Goal: Task Accomplishment & Management: Manage account settings

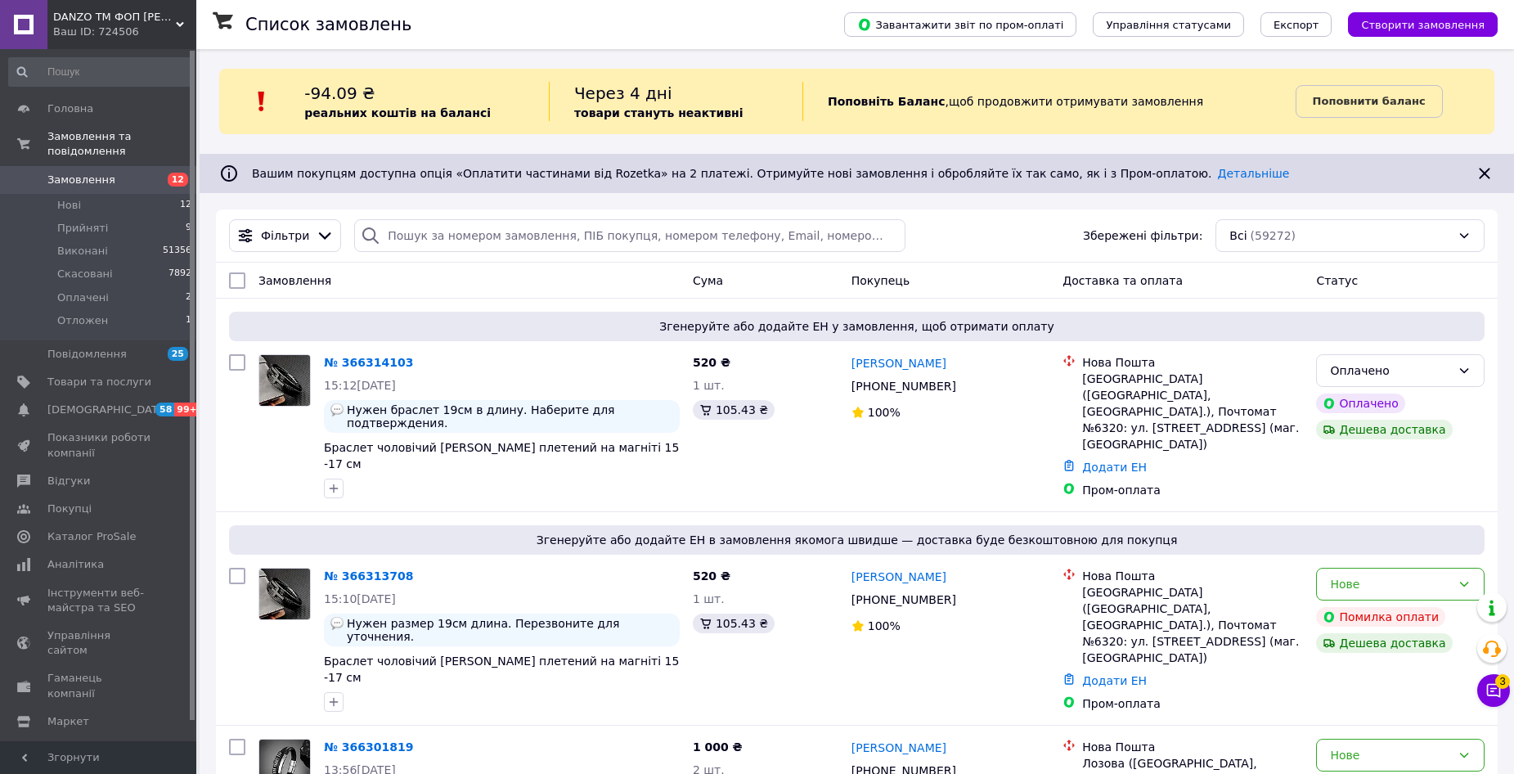
scroll to position [676, 0]
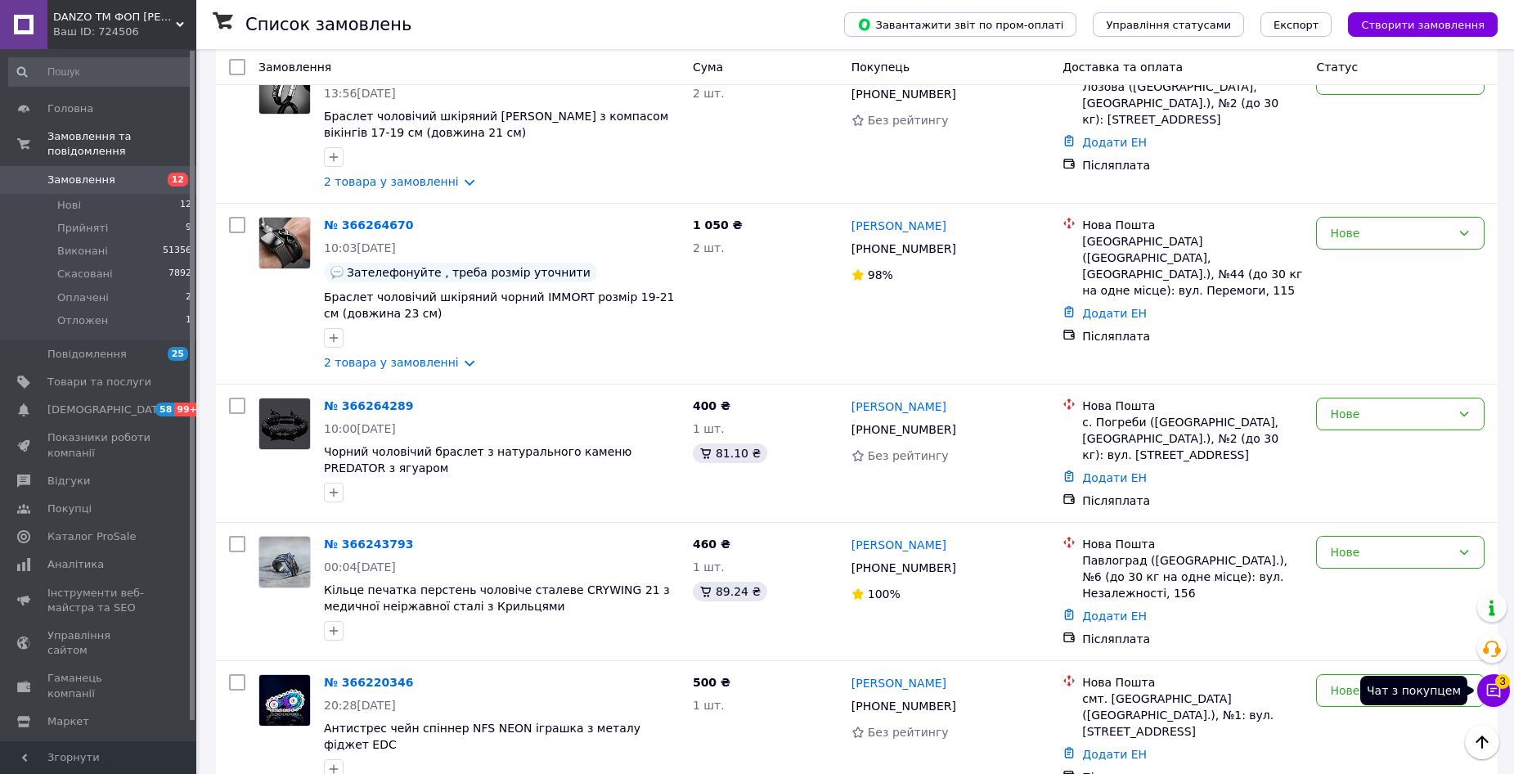
click at [1506, 693] on button "Чат з покупцем 3" at bounding box center [1493, 690] width 33 height 33
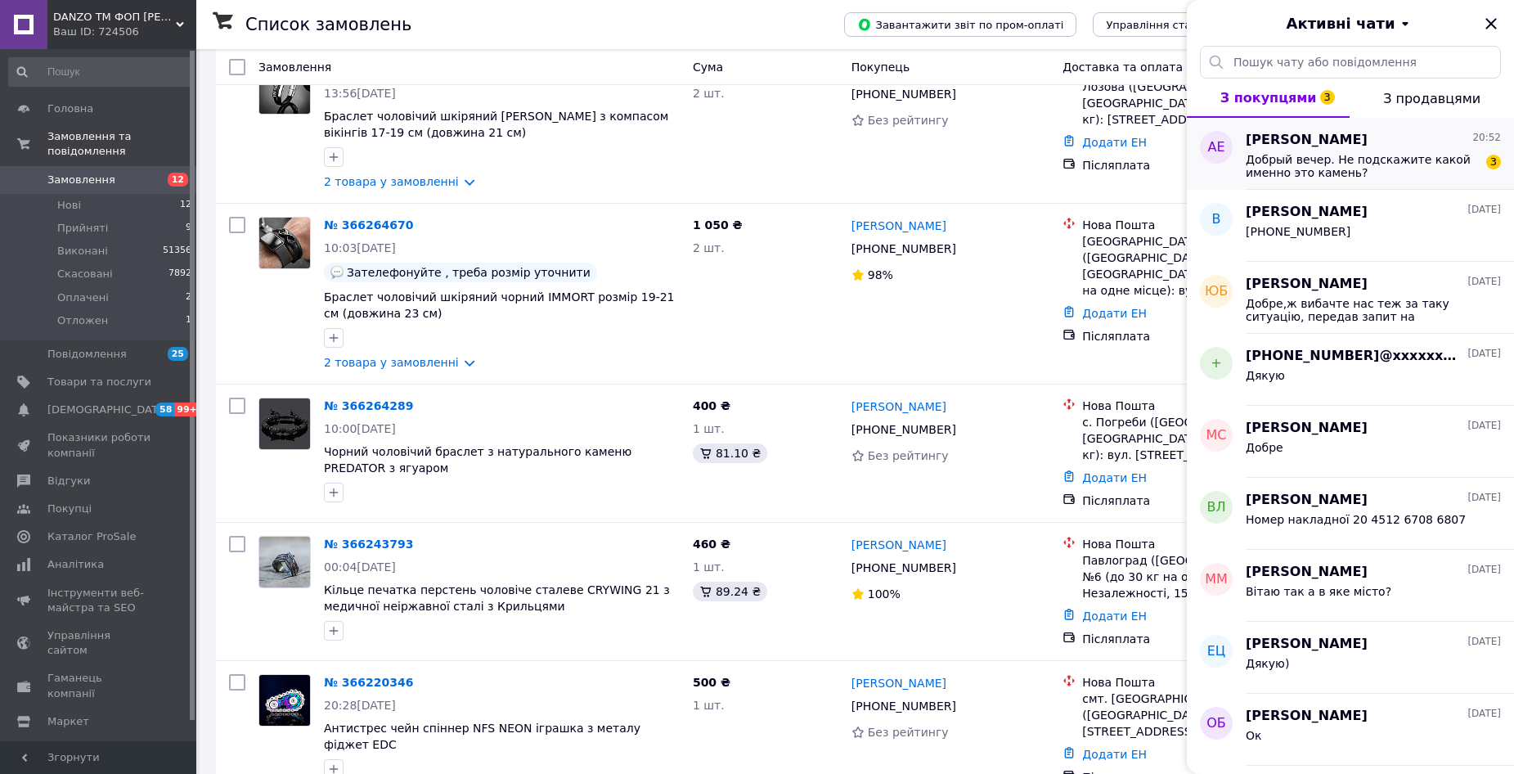
click at [1339, 173] on span "Добрый вечер. Не подскажите какой именно это камень?" at bounding box center [1361, 166] width 232 height 26
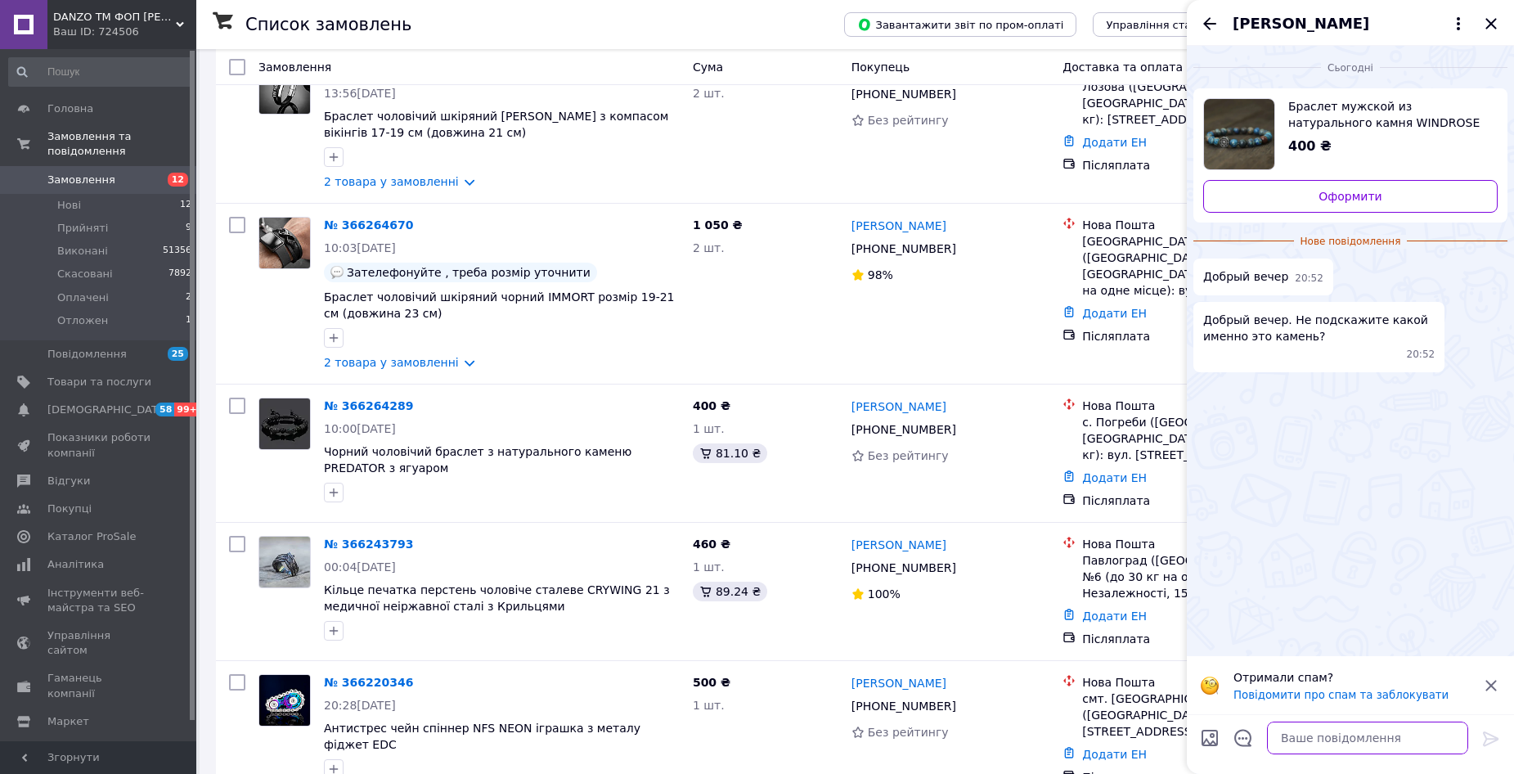
click at [1313, 739] on textarea at bounding box center [1367, 737] width 201 height 33
type textarea "вітаю, яшма"
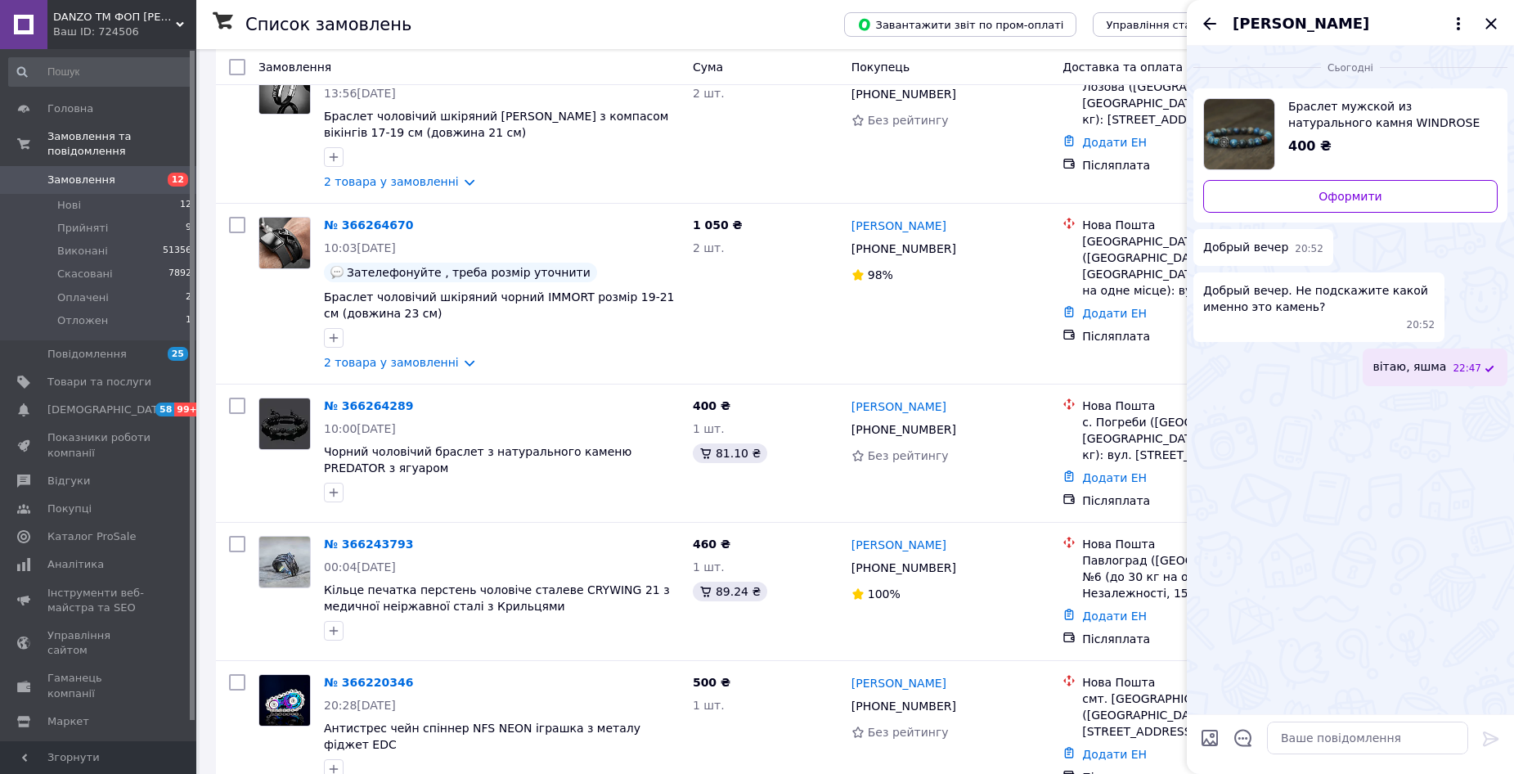
click at [1254, 137] on img "Переглянути товар" at bounding box center [1239, 134] width 70 height 70
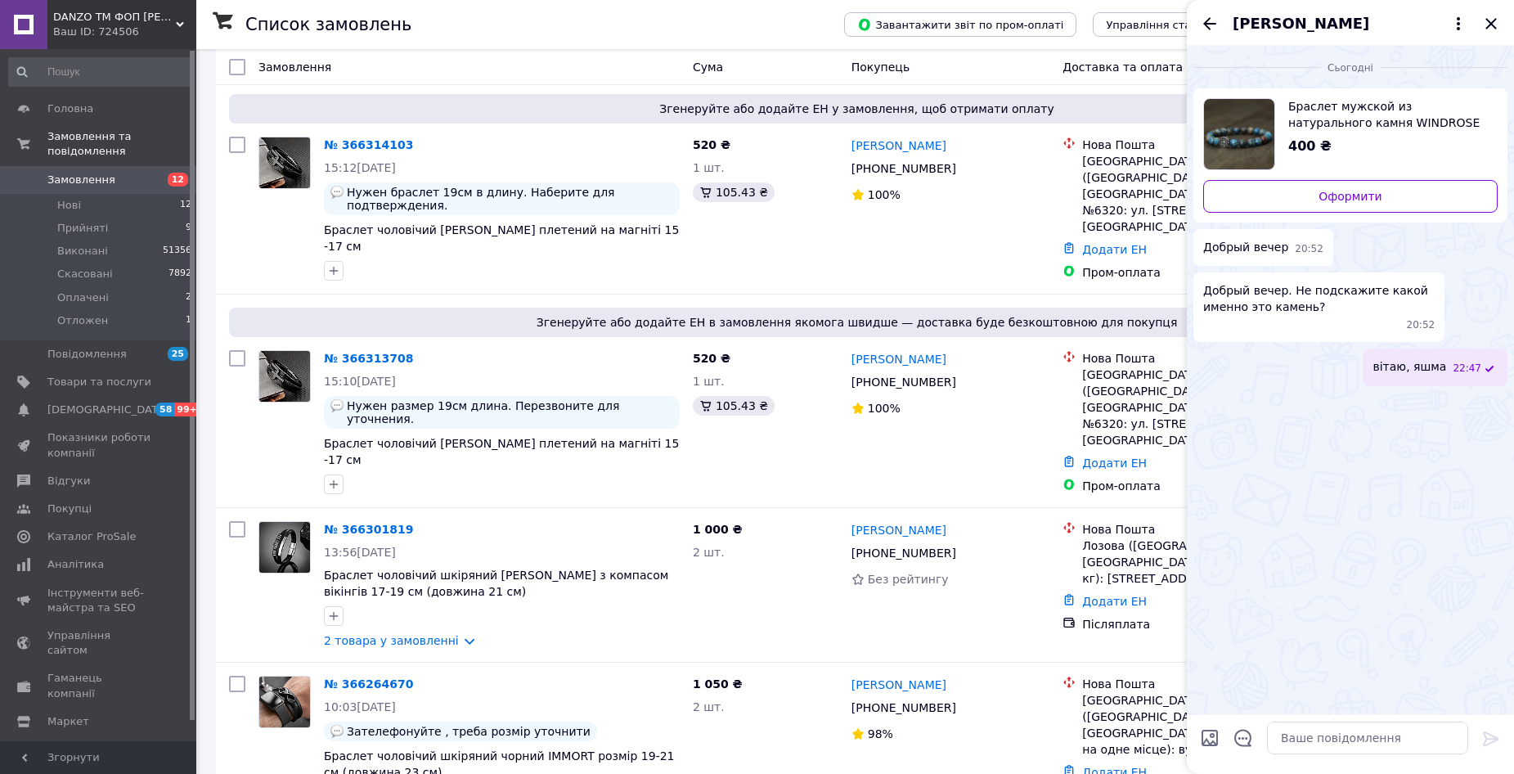
scroll to position [0, 0]
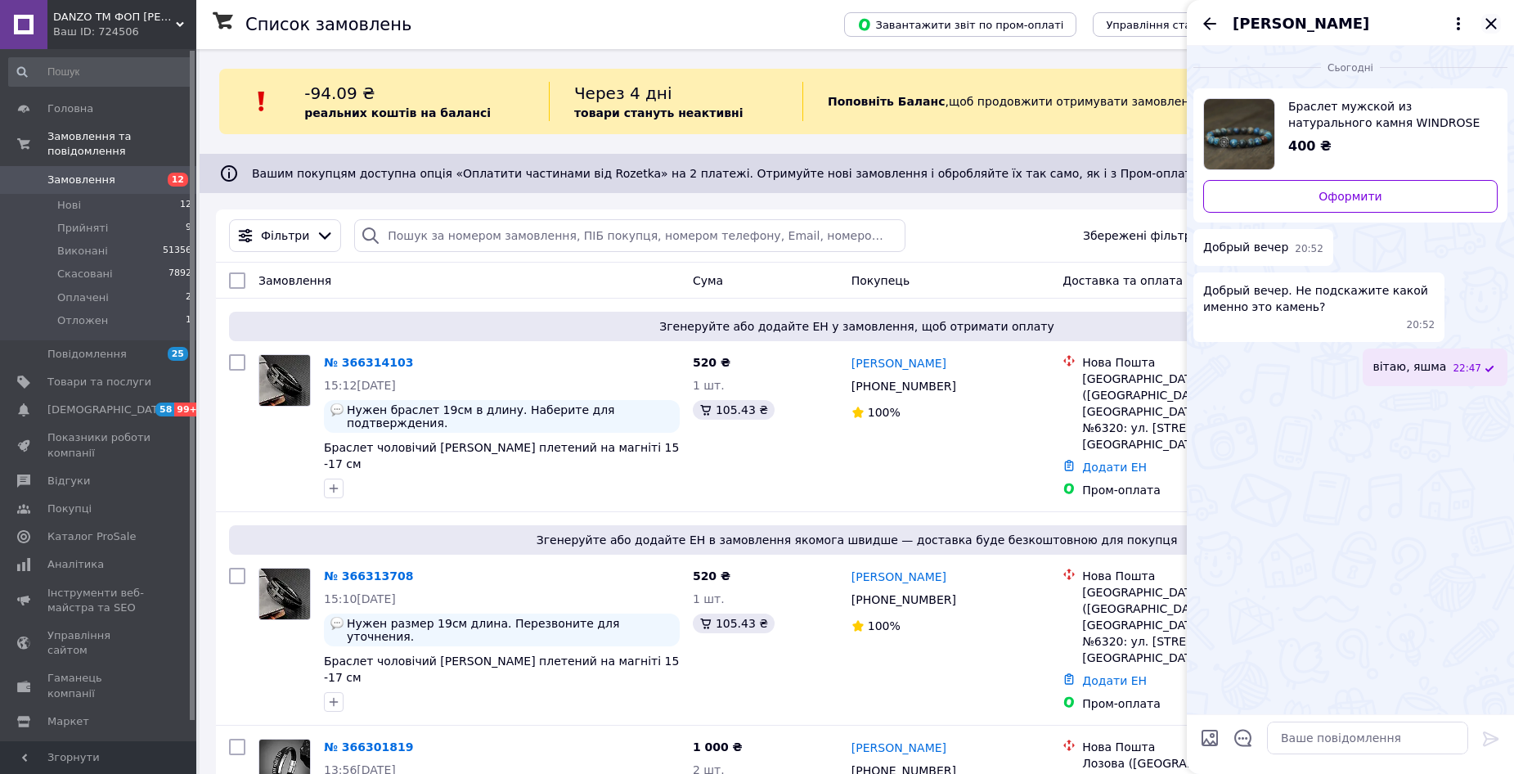
click at [1494, 18] on icon "Закрити" at bounding box center [1491, 24] width 20 height 20
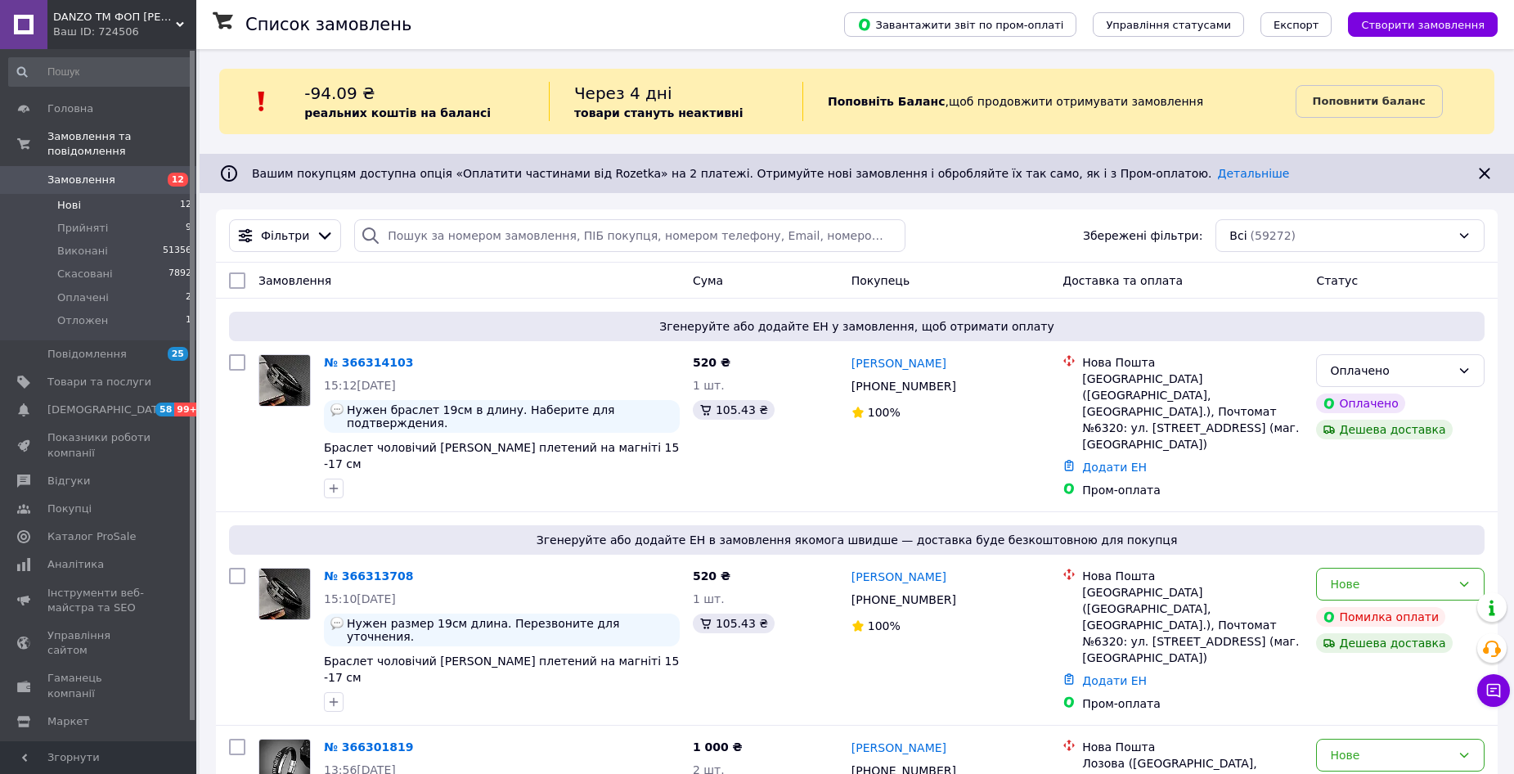
click at [142, 194] on li "Нові 12" at bounding box center [100, 205] width 201 height 23
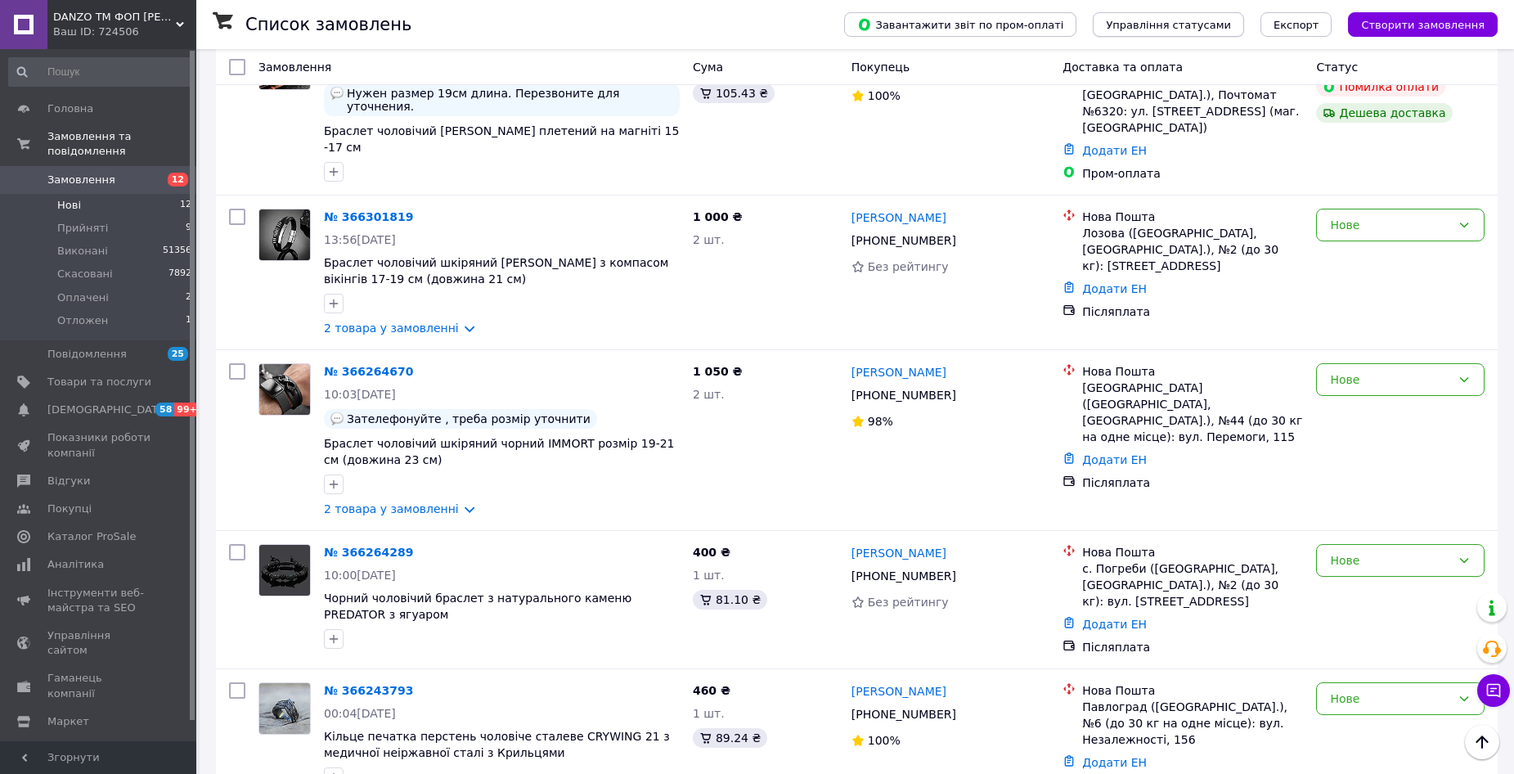
scroll to position [134, 0]
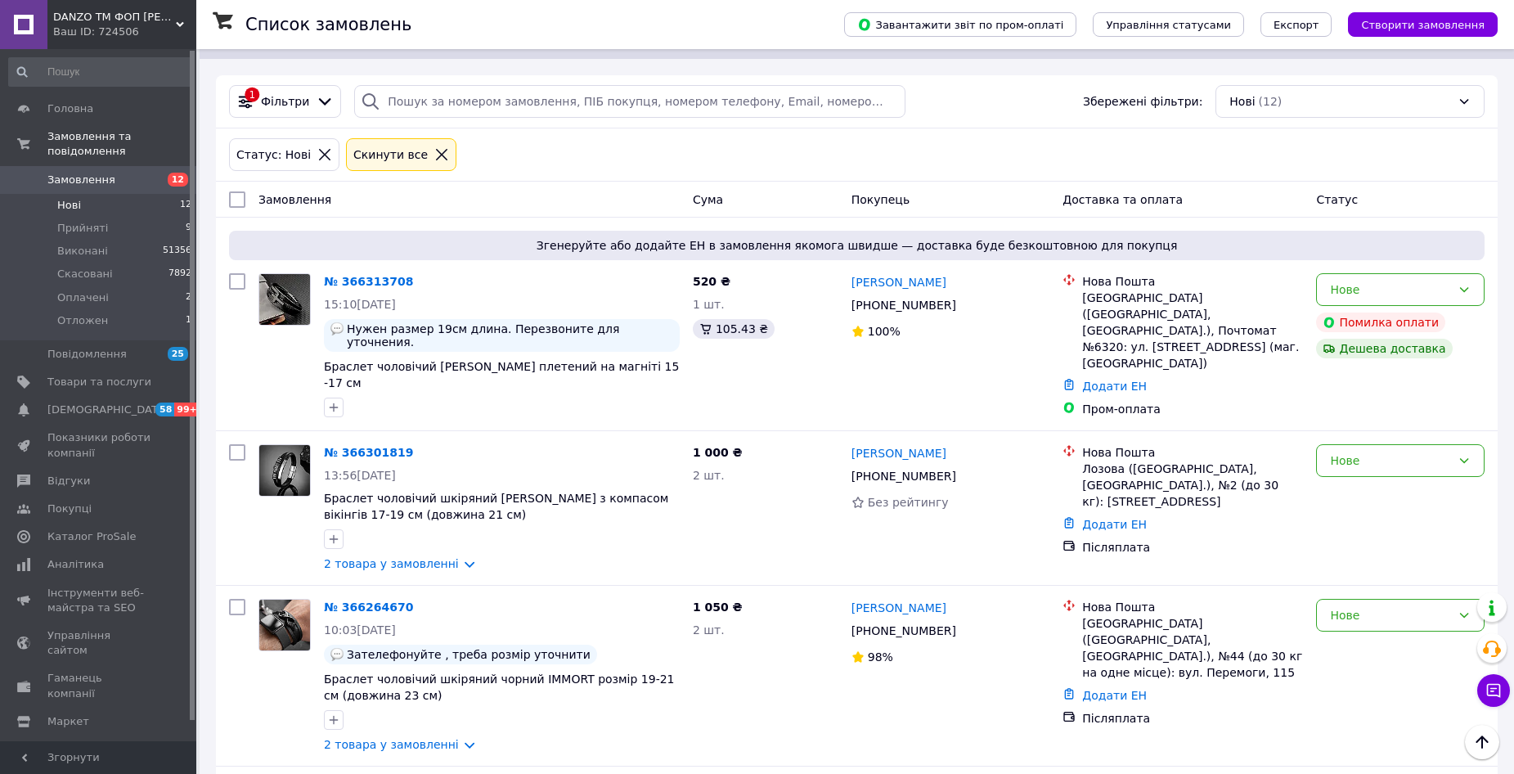
click at [141, 194] on li "Нові 12" at bounding box center [100, 205] width 201 height 23
click at [139, 286] on li "Оплачені 2" at bounding box center [100, 297] width 201 height 23
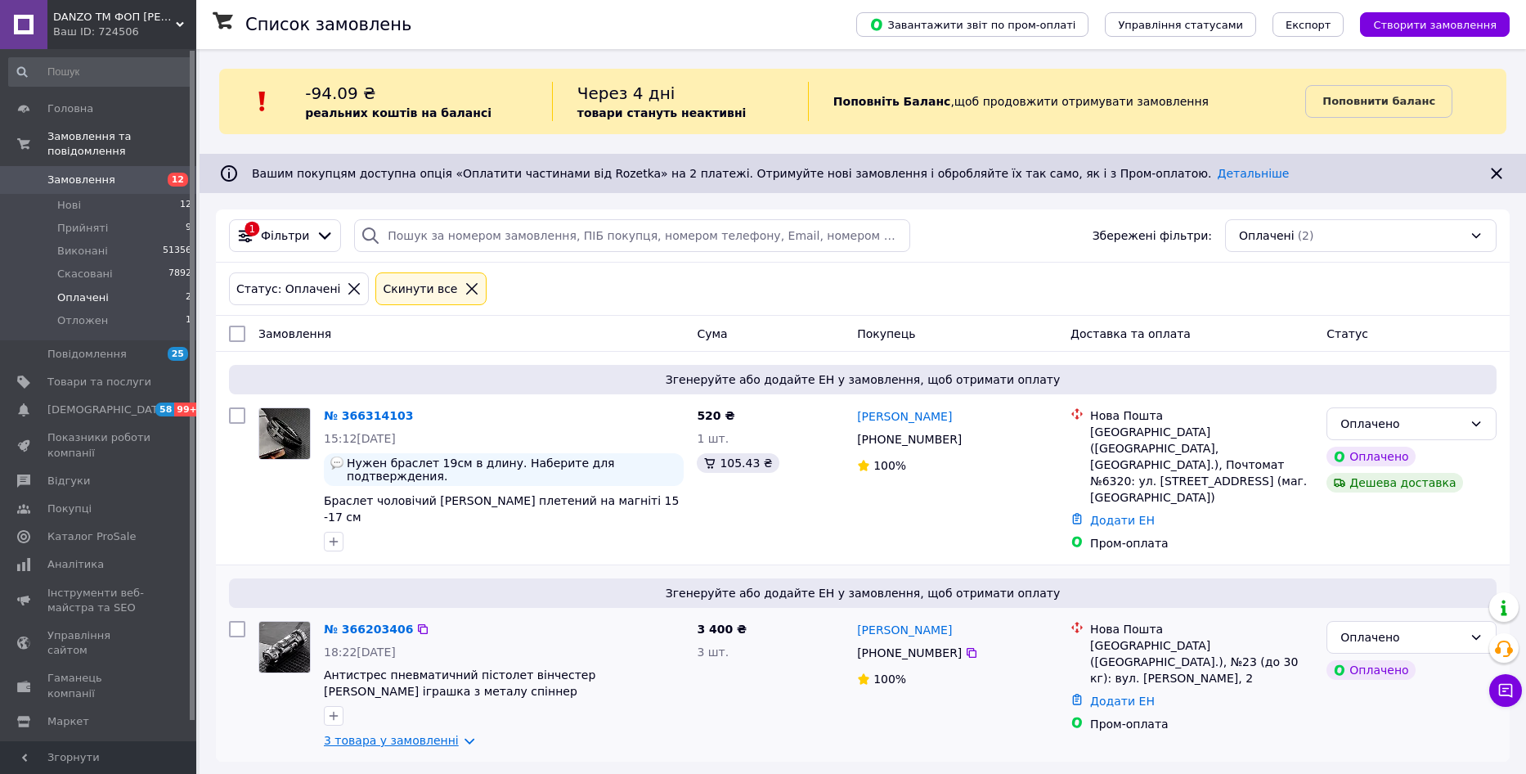
click at [406, 733] on link "3 товара у замовленні" at bounding box center [391, 739] width 135 height 13
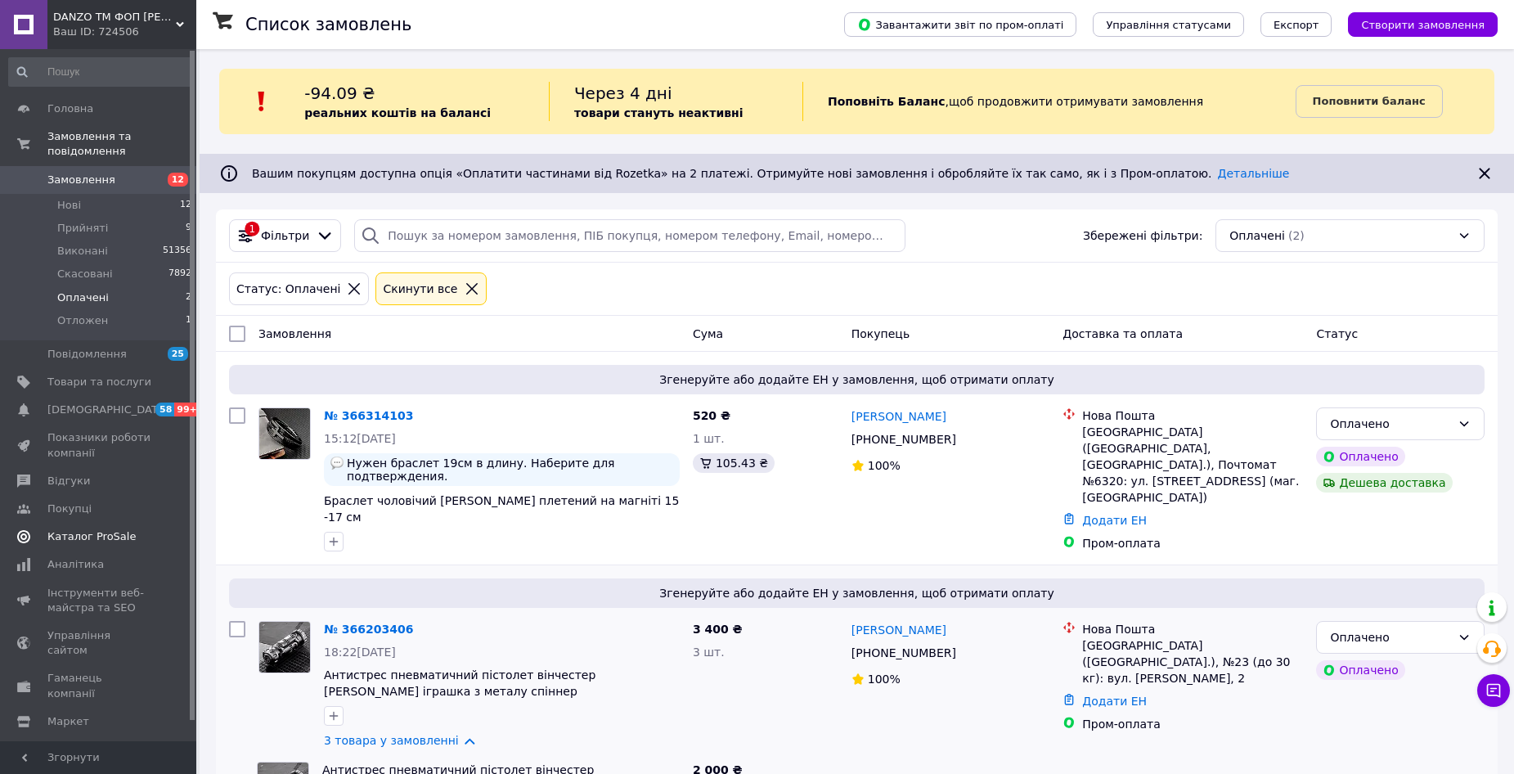
click at [133, 529] on span "Каталог ProSale" at bounding box center [99, 536] width 104 height 15
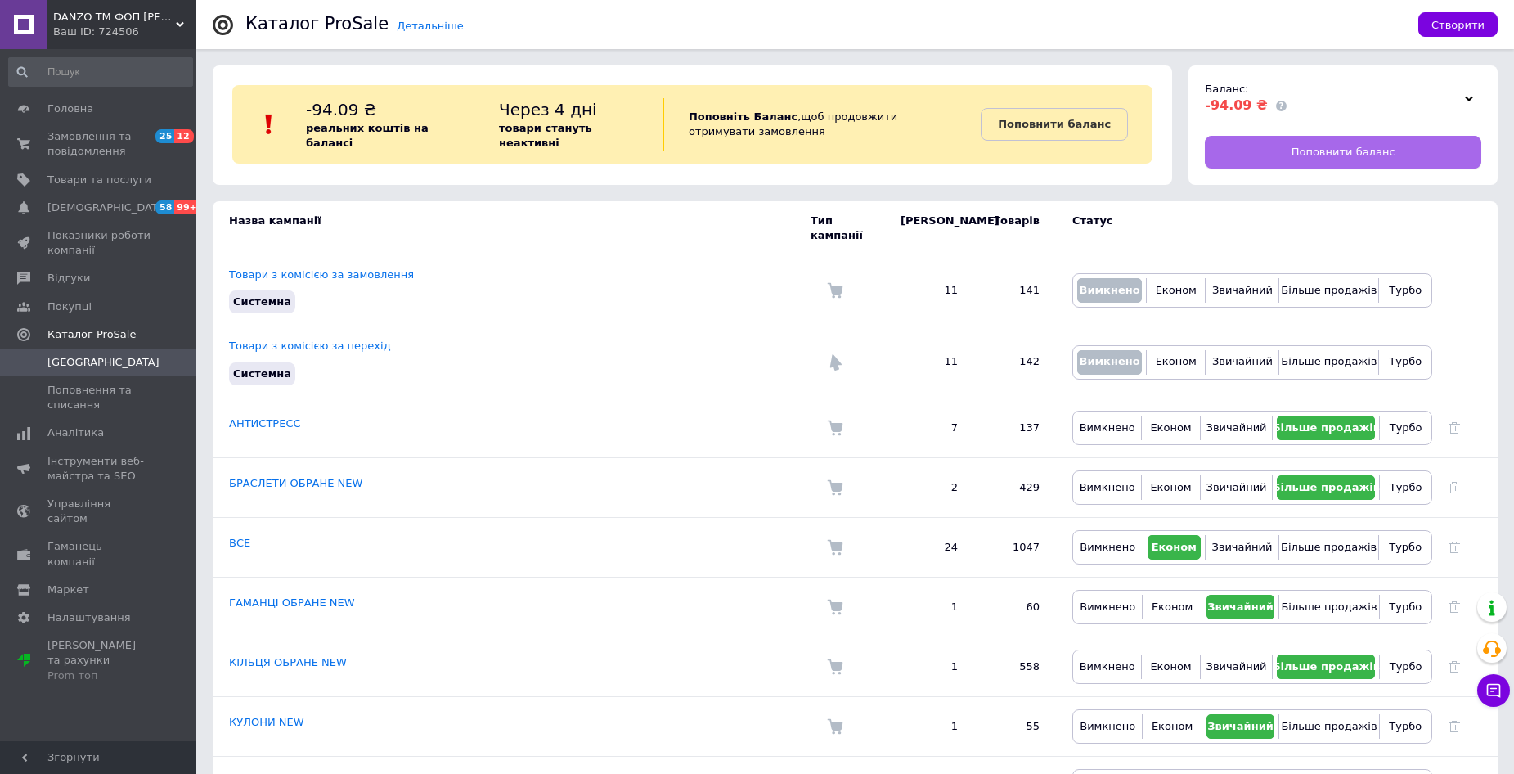
click at [1344, 151] on span "Поповнити баланс" at bounding box center [1343, 152] width 104 height 15
click at [138, 141] on span "Замовлення та повідомлення" at bounding box center [99, 143] width 104 height 29
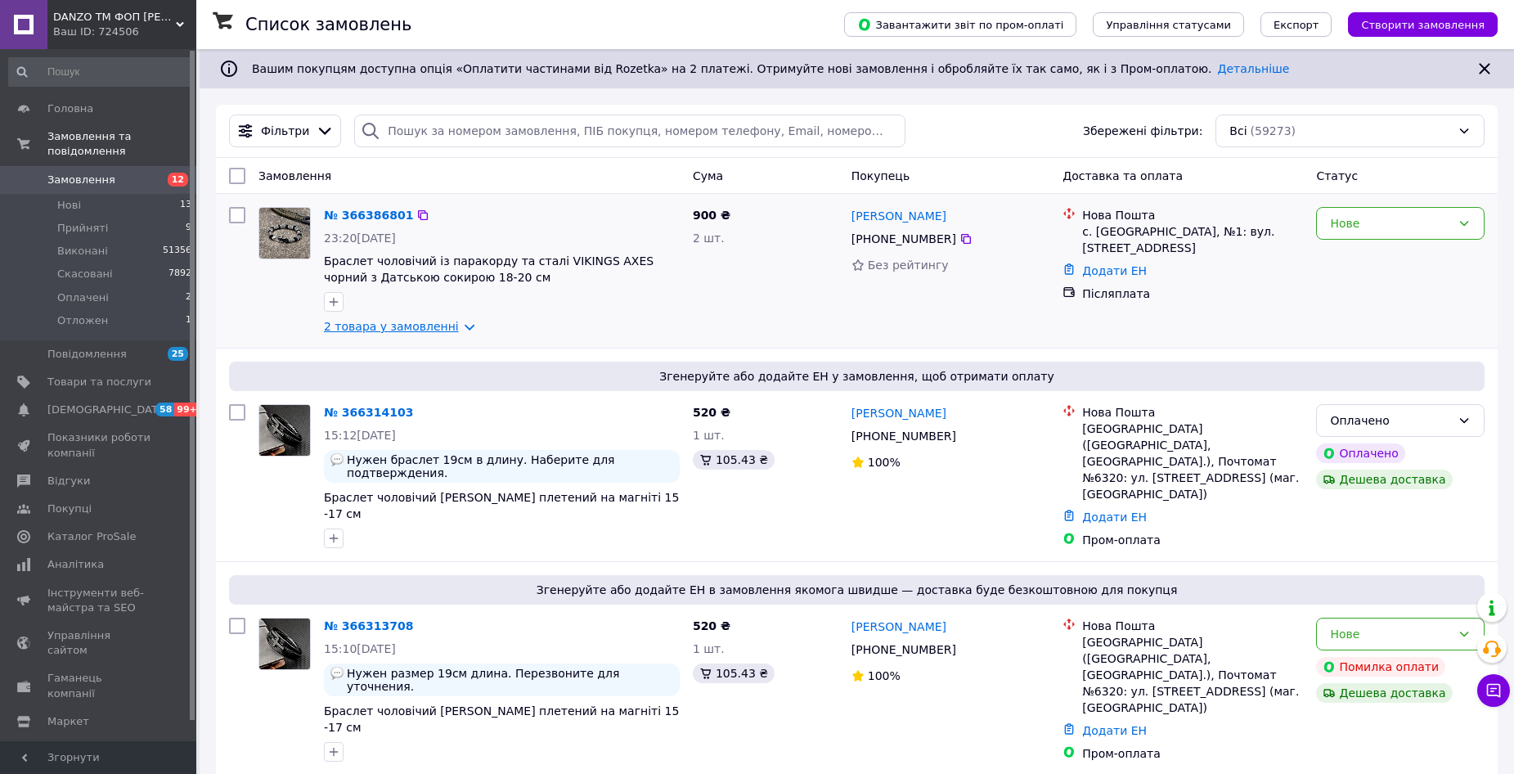
click at [380, 321] on link "2 товара у замовленні" at bounding box center [391, 326] width 135 height 13
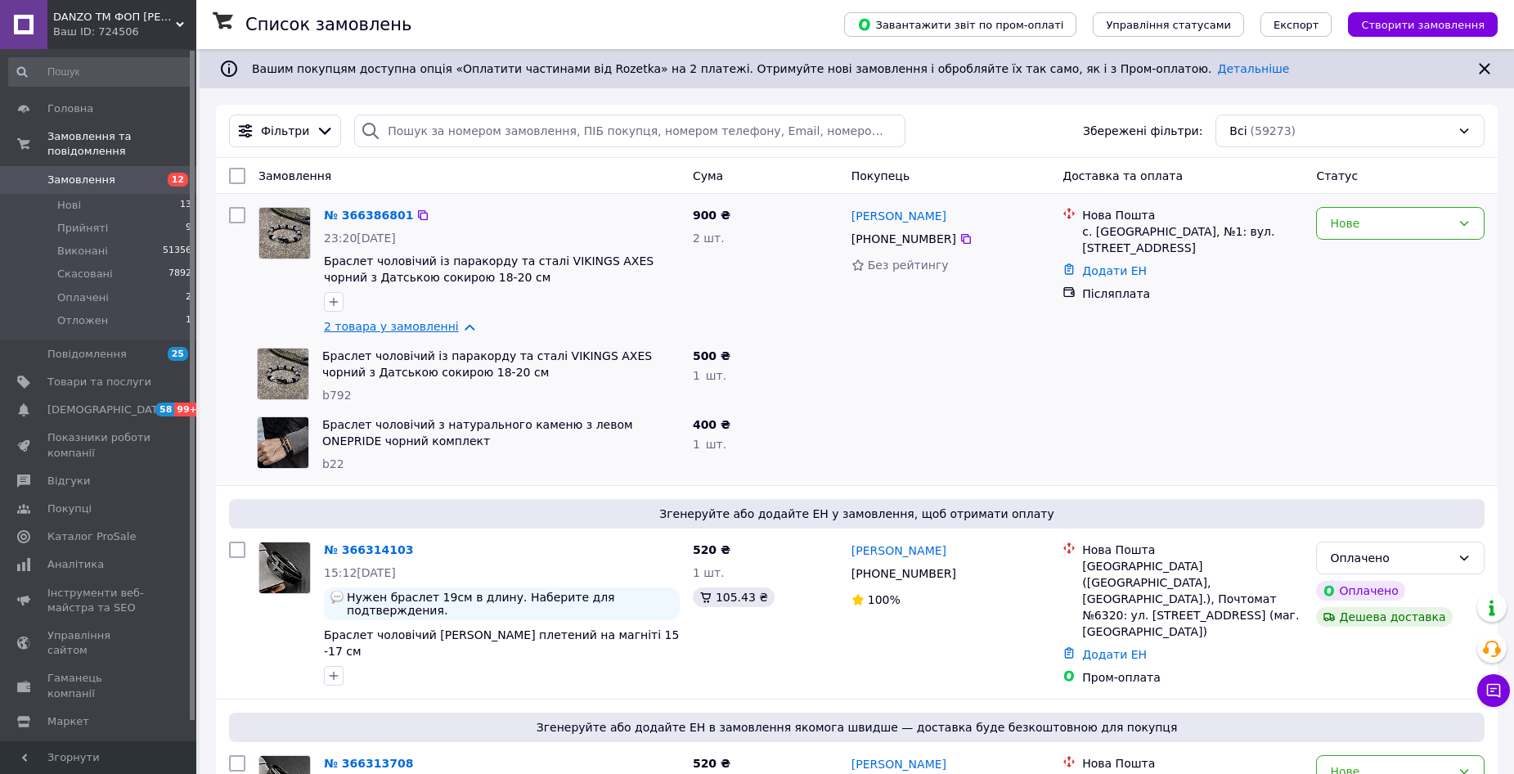
click at [380, 321] on link "2 товара у замовленні" at bounding box center [391, 326] width 135 height 13
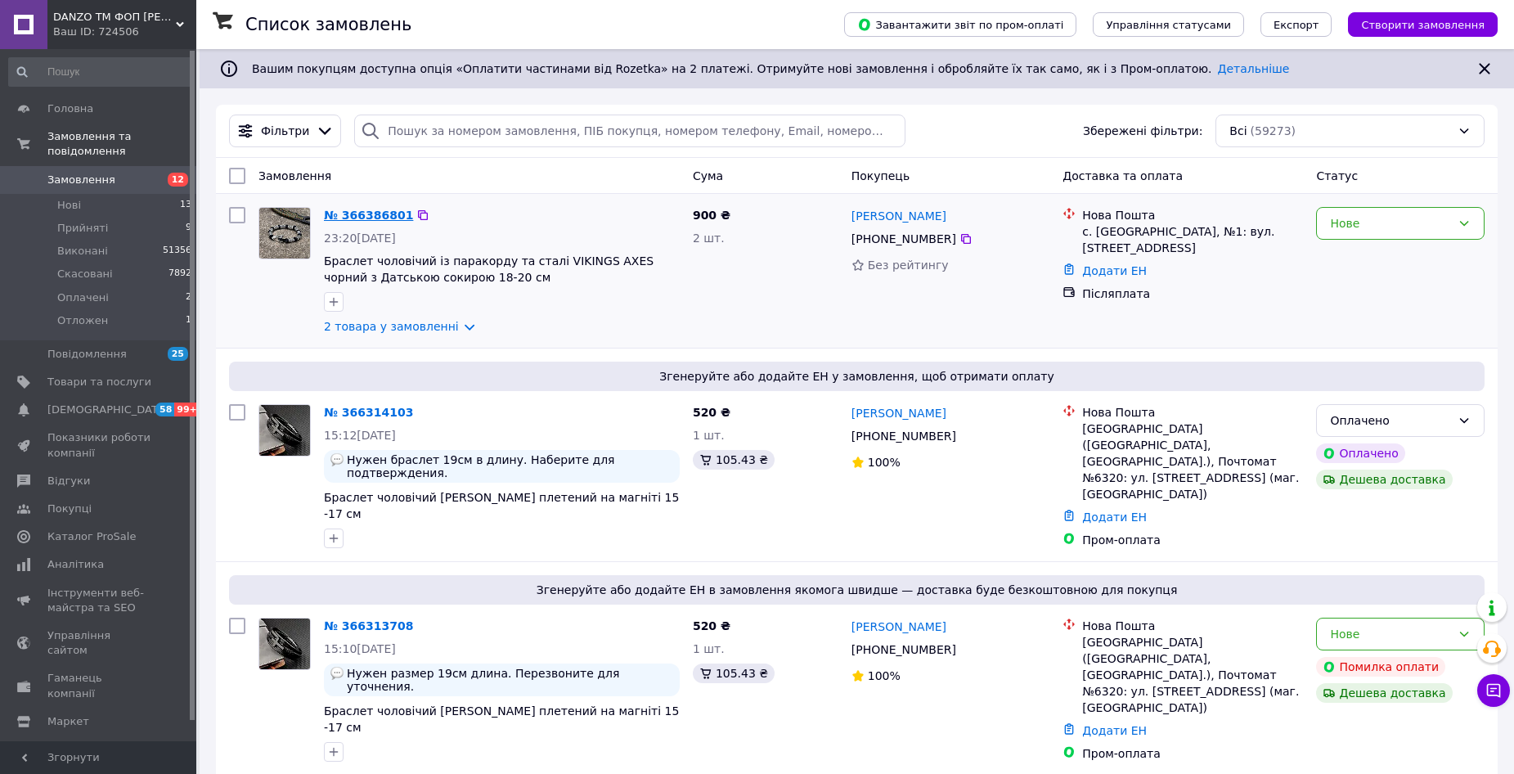
click at [356, 213] on link "№ 366386801" at bounding box center [368, 215] width 89 height 13
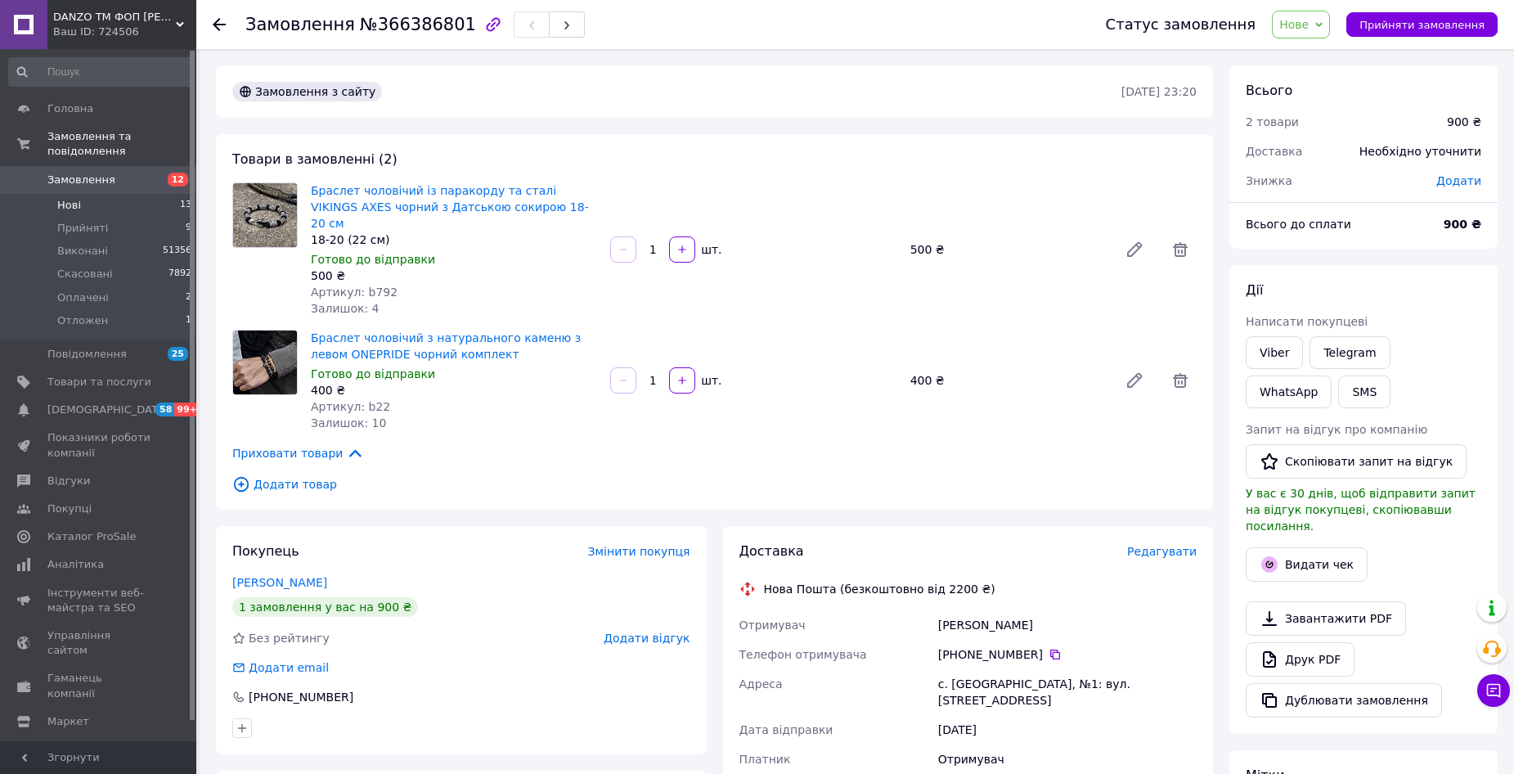
click at [143, 199] on li "Нові 13" at bounding box center [100, 205] width 201 height 23
